Goal: Navigation & Orientation: Find specific page/section

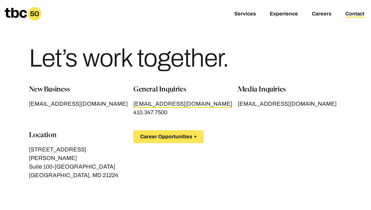
click at [157, 106] on span "[EMAIL_ADDRESS][DOMAIN_NAME]" at bounding box center [182, 104] width 99 height 7
click at [245, 12] on link "Services" at bounding box center [245, 14] width 22 height 7
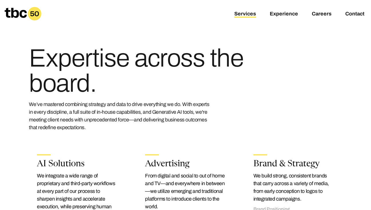
click at [302, 13] on li "Experience" at bounding box center [290, 13] width 42 height 5
click at [321, 14] on link "Careers" at bounding box center [321, 14] width 20 height 7
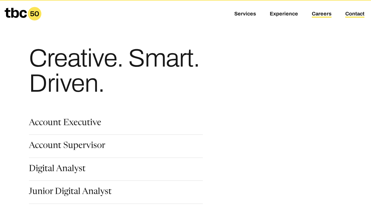
click at [352, 15] on link "Contact" at bounding box center [354, 14] width 19 height 7
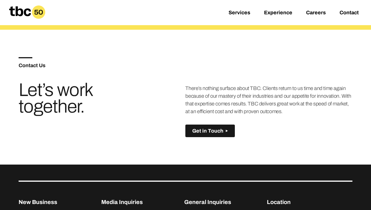
scroll to position [358, 0]
